Goal: Task Accomplishment & Management: Manage account settings

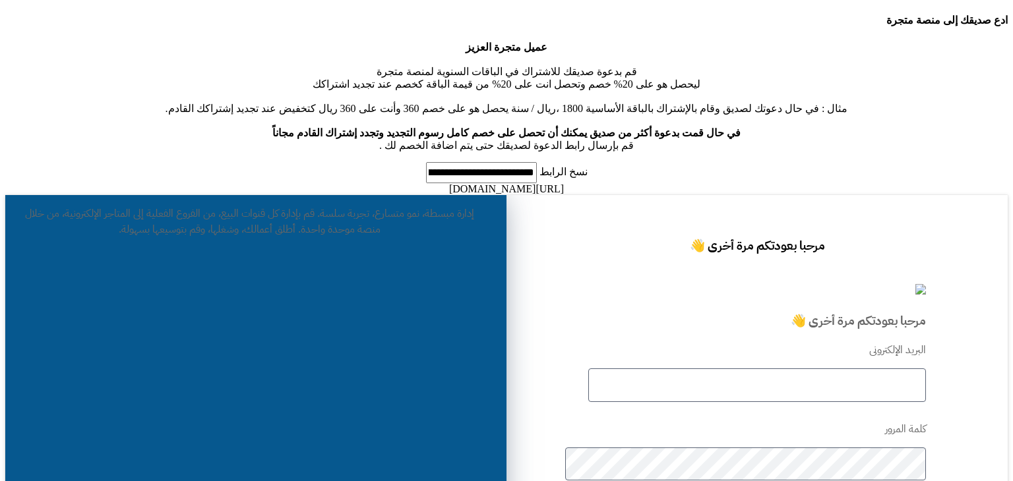
click at [780, 369] on input "text" at bounding box center [757, 386] width 338 height 34
type input "**********"
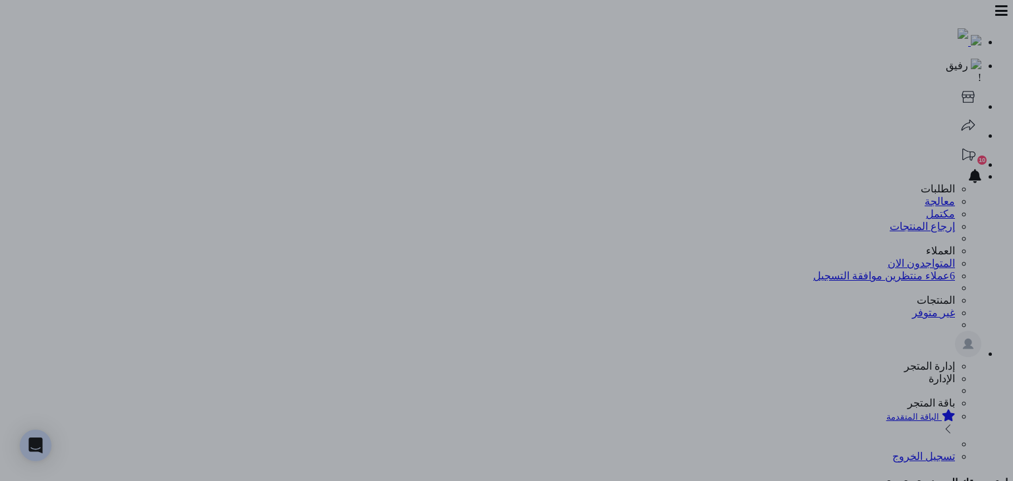
click at [377, 46] on div at bounding box center [506, 240] width 1013 height 481
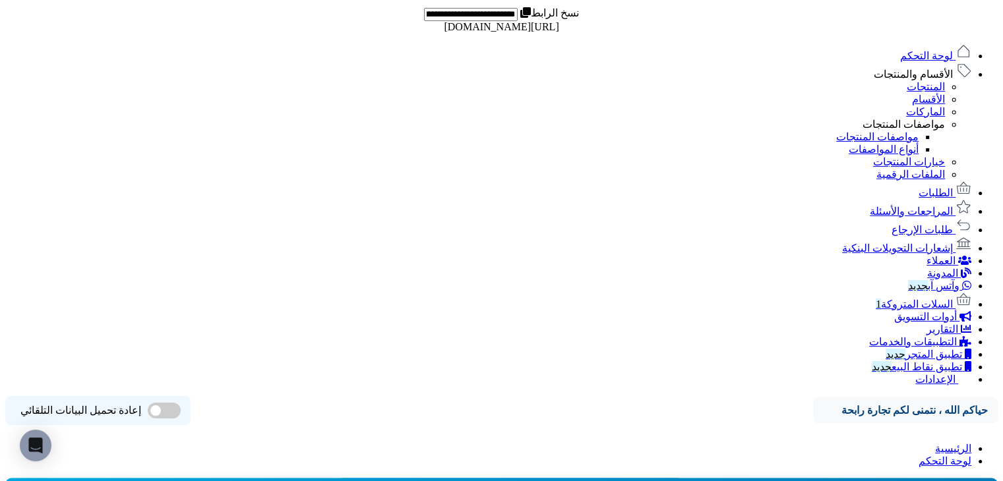
scroll to position [219, 0]
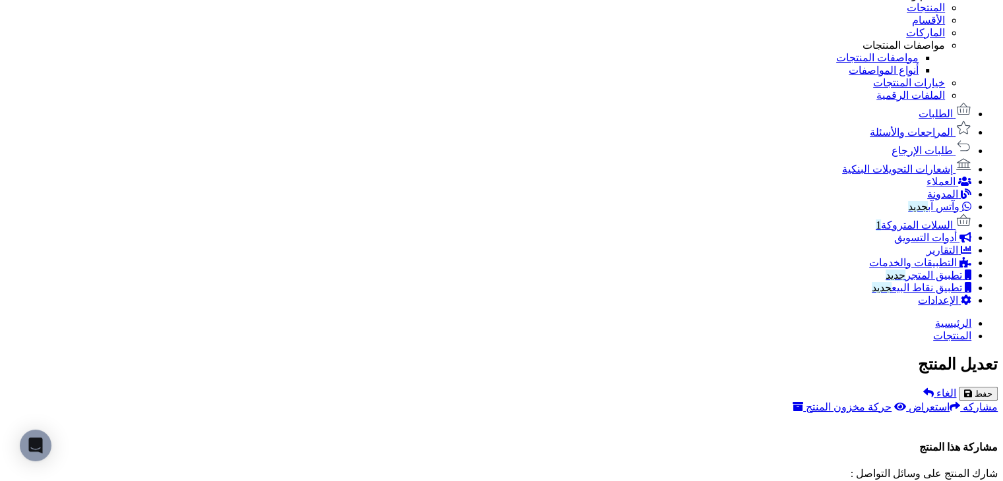
scroll to position [659, 0]
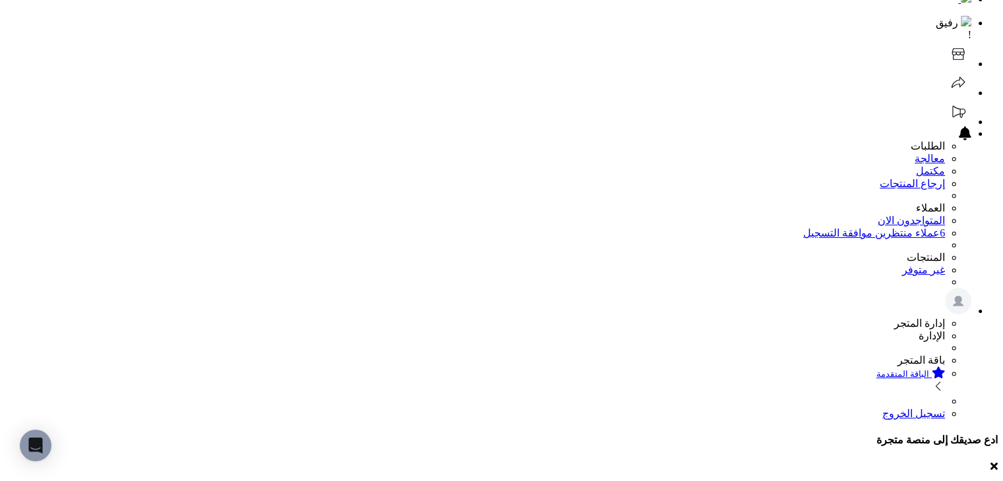
scroll to position [66, 0]
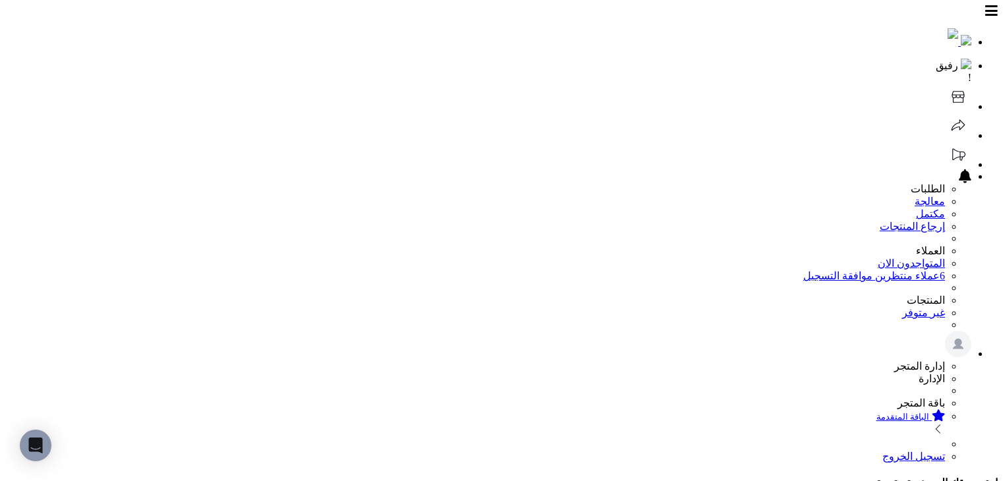
select select
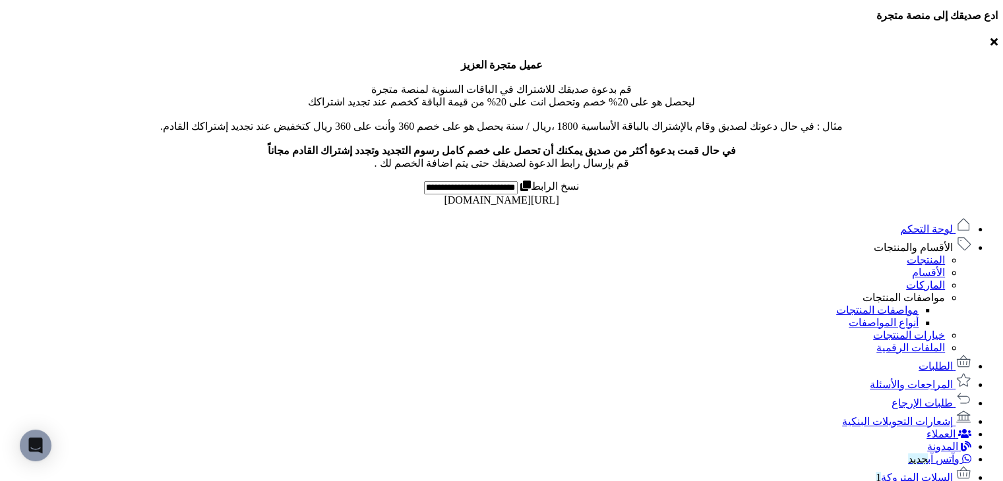
scroll to position [411, 0]
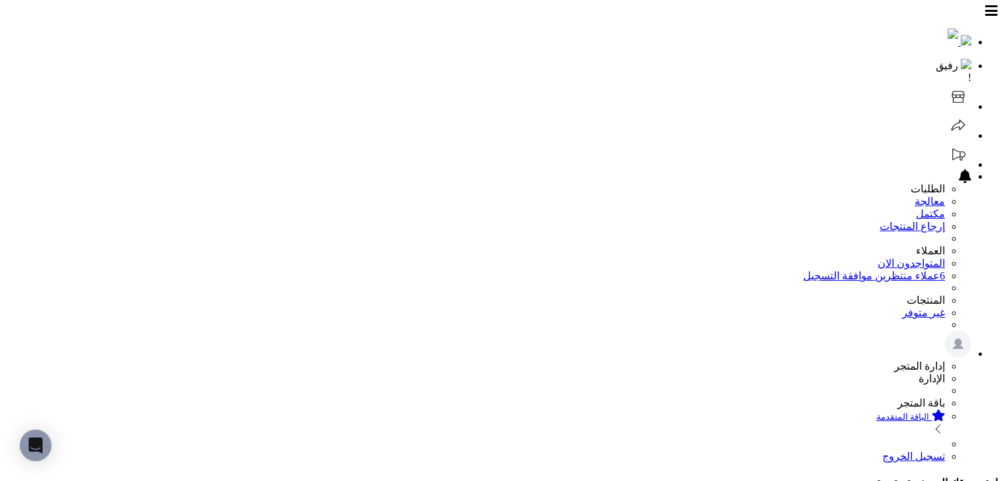
scroll to position [198, 0]
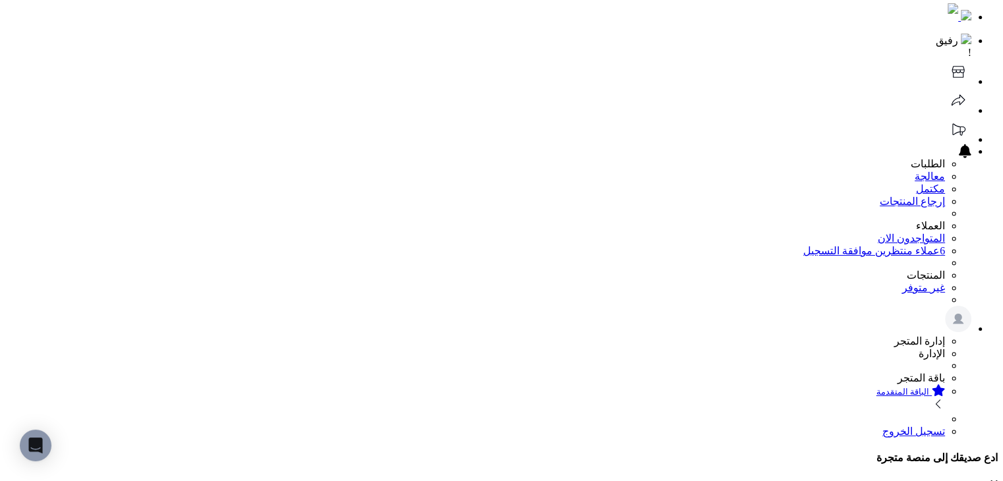
scroll to position [0, 0]
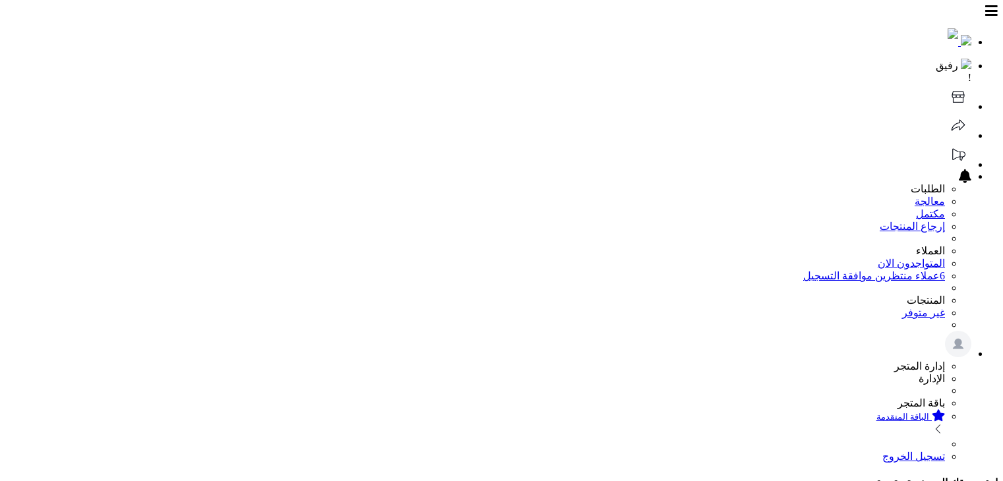
select select
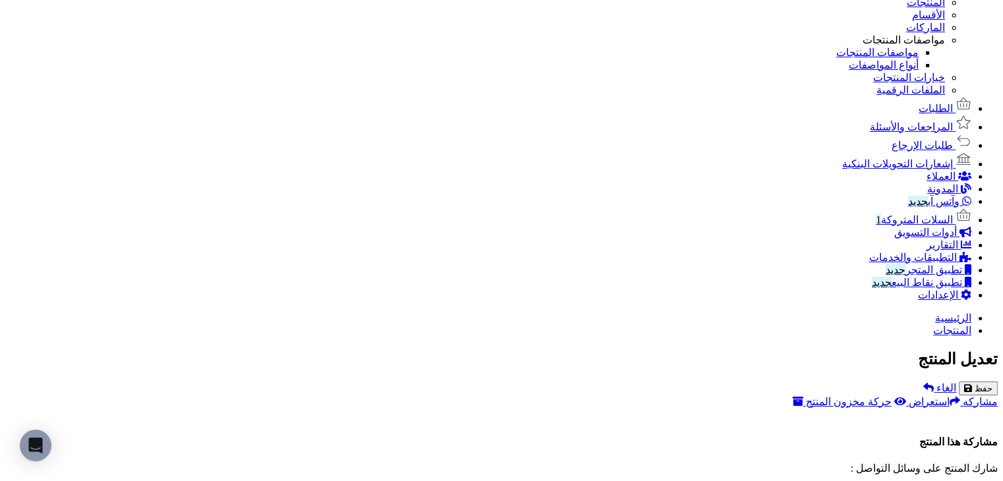
scroll to position [923, 0]
